Goal: Task Accomplishment & Management: Manage account settings

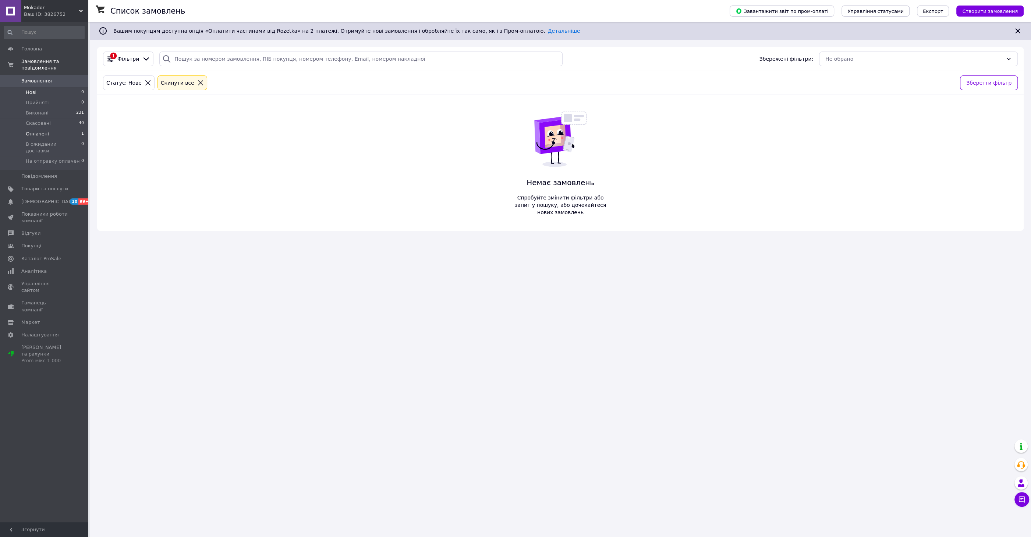
click at [49, 130] on li "Оплачені 1" at bounding box center [44, 134] width 88 height 10
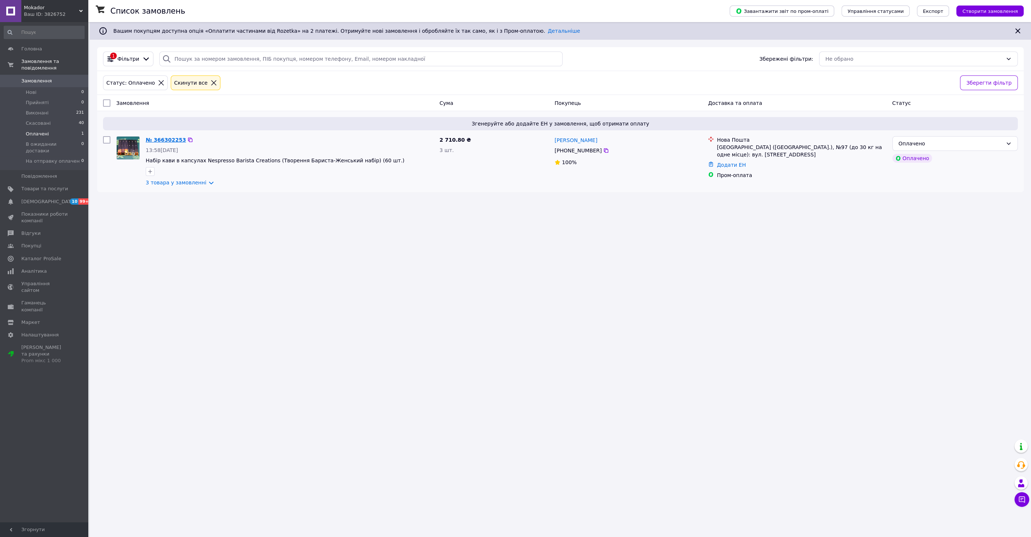
click at [168, 141] on link "№ 366302253" at bounding box center [166, 140] width 40 height 6
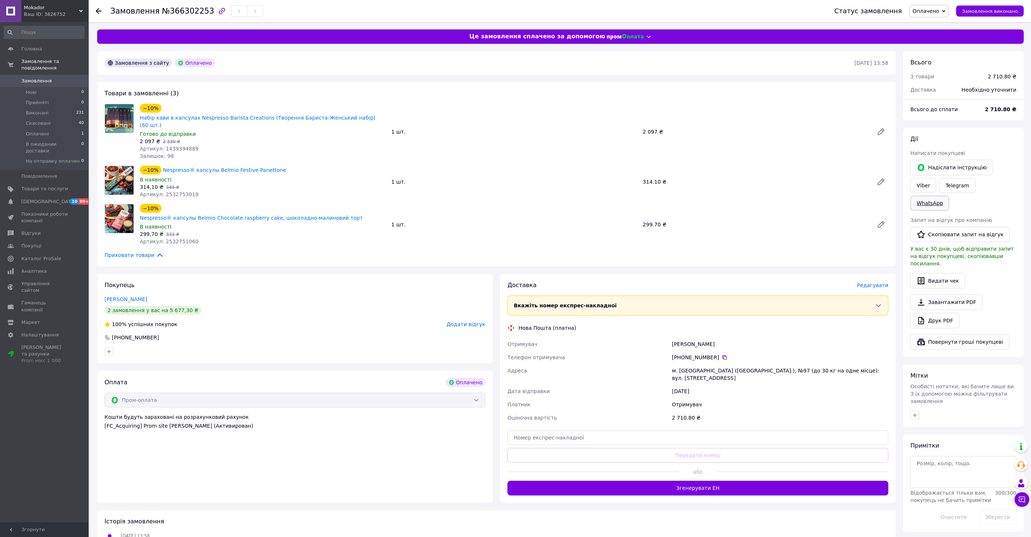
click at [949, 196] on link "WhatsApp" at bounding box center [929, 203] width 39 height 15
click at [756, 131] on div "−10% Набір кави в капсулах Nespresso Barista Creations (Творення Бариста-Женськ…" at bounding box center [514, 131] width 754 height 59
click at [870, 282] on span "Редагувати" at bounding box center [872, 285] width 31 height 6
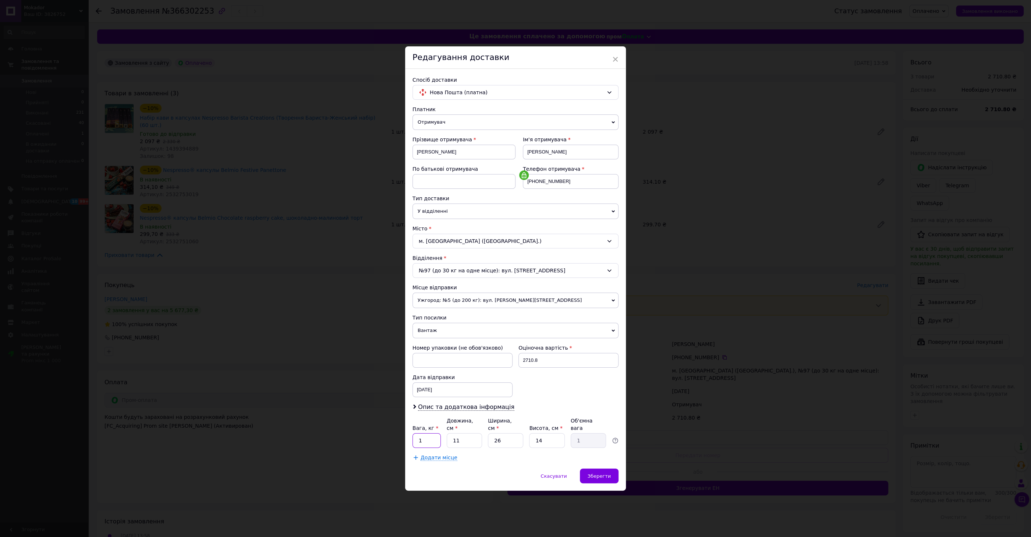
drag, startPoint x: 428, startPoint y: 437, endPoint x: 420, endPoint y: 435, distance: 8.3
click at [420, 435] on input "1" at bounding box center [427, 440] width 28 height 15
type input "2"
click at [609, 477] on div "Зберегти" at bounding box center [599, 475] width 39 height 15
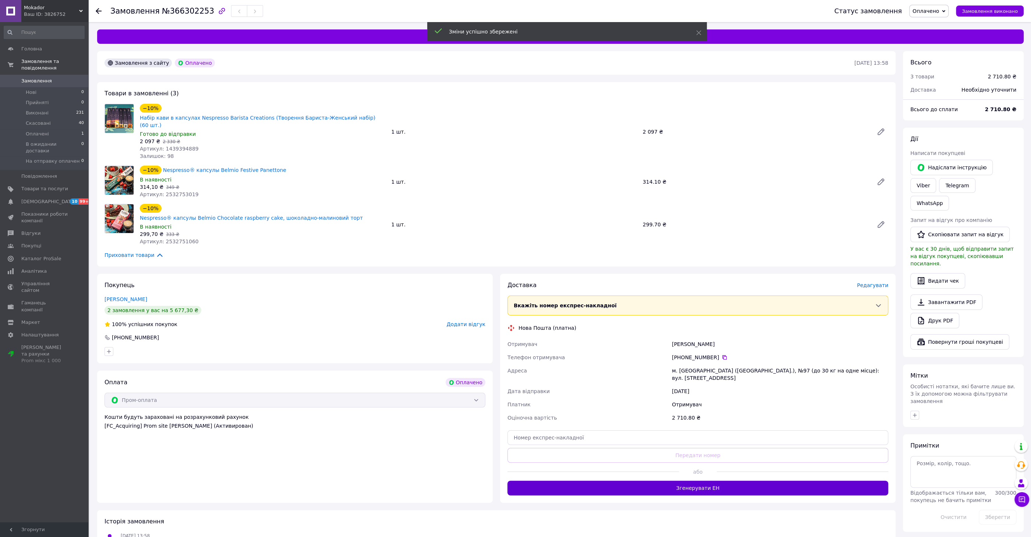
click at [680, 481] on button "Згенерувати ЕН" at bounding box center [698, 488] width 381 height 15
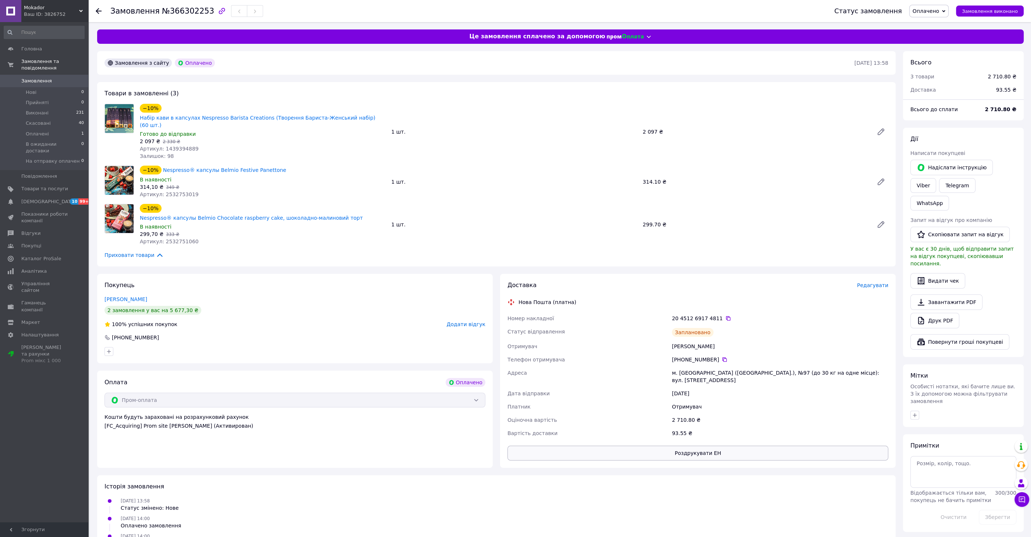
click at [708, 446] on button "Роздрукувати ЕН" at bounding box center [698, 453] width 381 height 15
click at [799, 14] on div "Замовлення №366302253" at bounding box center [464, 11] width 709 height 22
drag, startPoint x: 727, startPoint y: 295, endPoint x: 510, endPoint y: 270, distance: 218.1
click at [510, 281] on div "Доставка Редагувати Нова Пошта (платна) Номер накладної 20 4512 6917 4811   Ста…" at bounding box center [698, 370] width 381 height 179
copy div "Нова Пошта (платна) Номер накладної 20 4512 6917 4811"
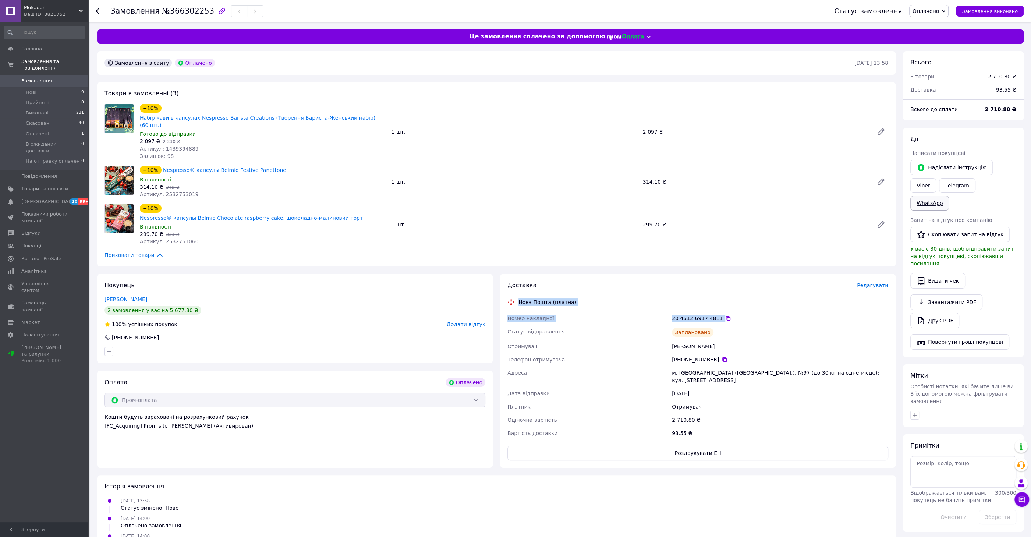
click at [949, 196] on link "WhatsApp" at bounding box center [929, 203] width 39 height 15
click at [998, 10] on span "Замовлення виконано" at bounding box center [990, 11] width 56 height 6
click at [38, 68] on link "Замовлення та повідомлення" at bounding box center [44, 64] width 88 height 19
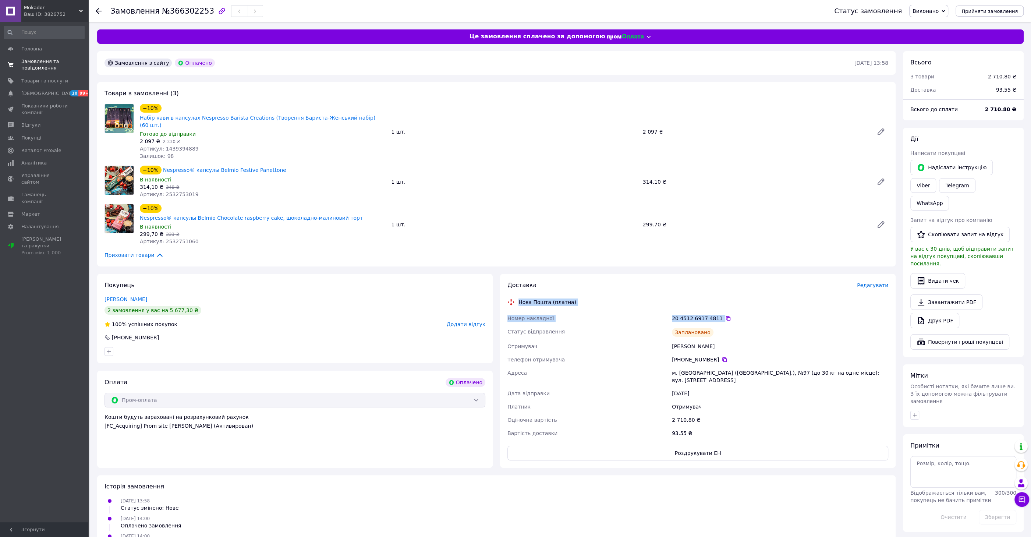
click at [38, 64] on span "Замовлення та повідомлення" at bounding box center [44, 64] width 47 height 13
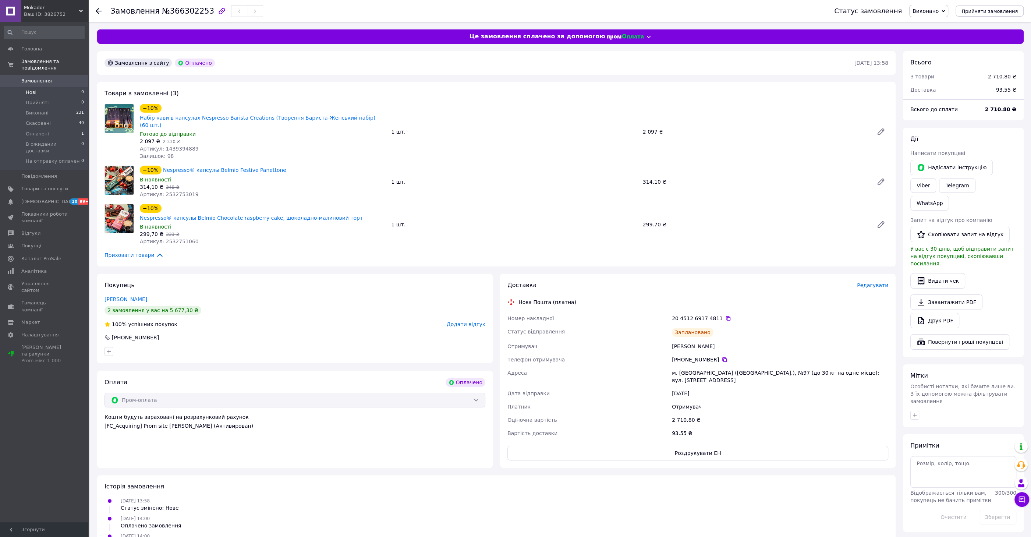
click at [43, 87] on li "Нові 0" at bounding box center [44, 92] width 88 height 10
